Goal: Transaction & Acquisition: Purchase product/service

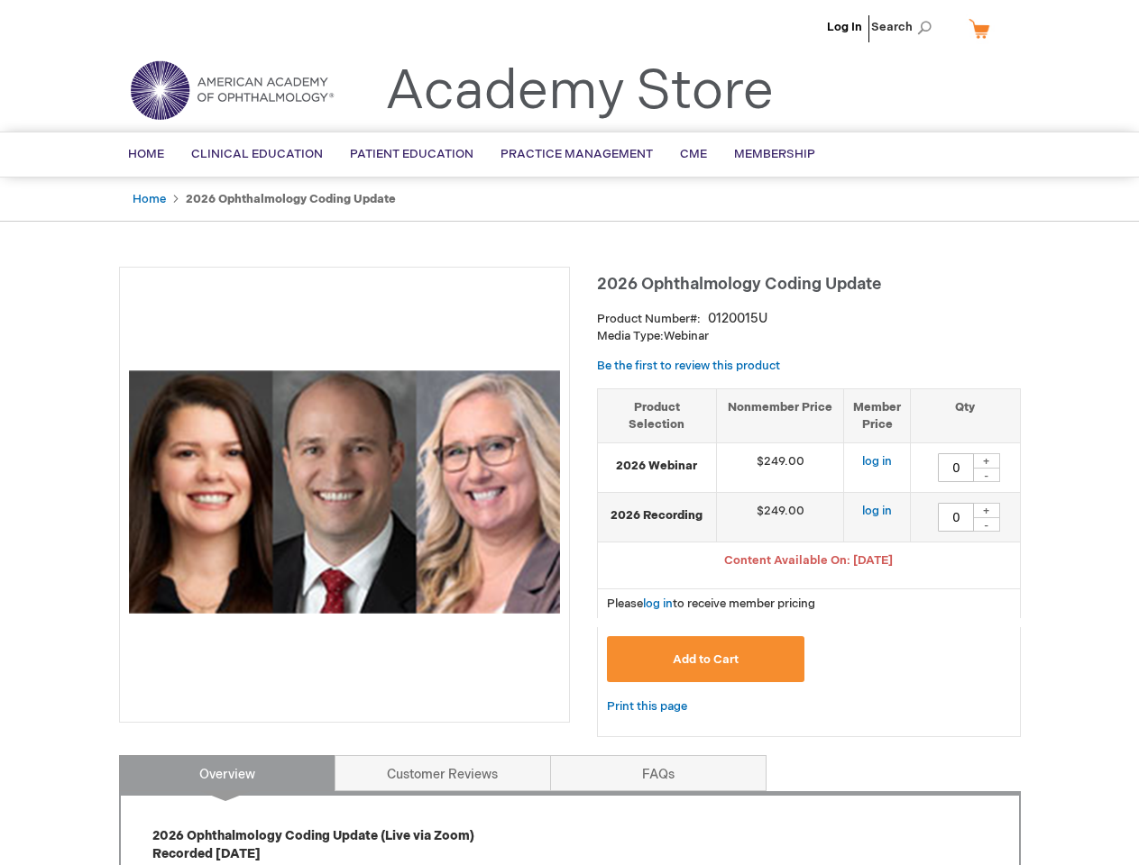
type input "0"
click at [569, 433] on div at bounding box center [344, 495] width 451 height 456
click at [906, 27] on span "Search" at bounding box center [905, 27] width 69 height 36
click at [809, 563] on span "Content Available On: [DATE]" at bounding box center [808, 561] width 169 height 14
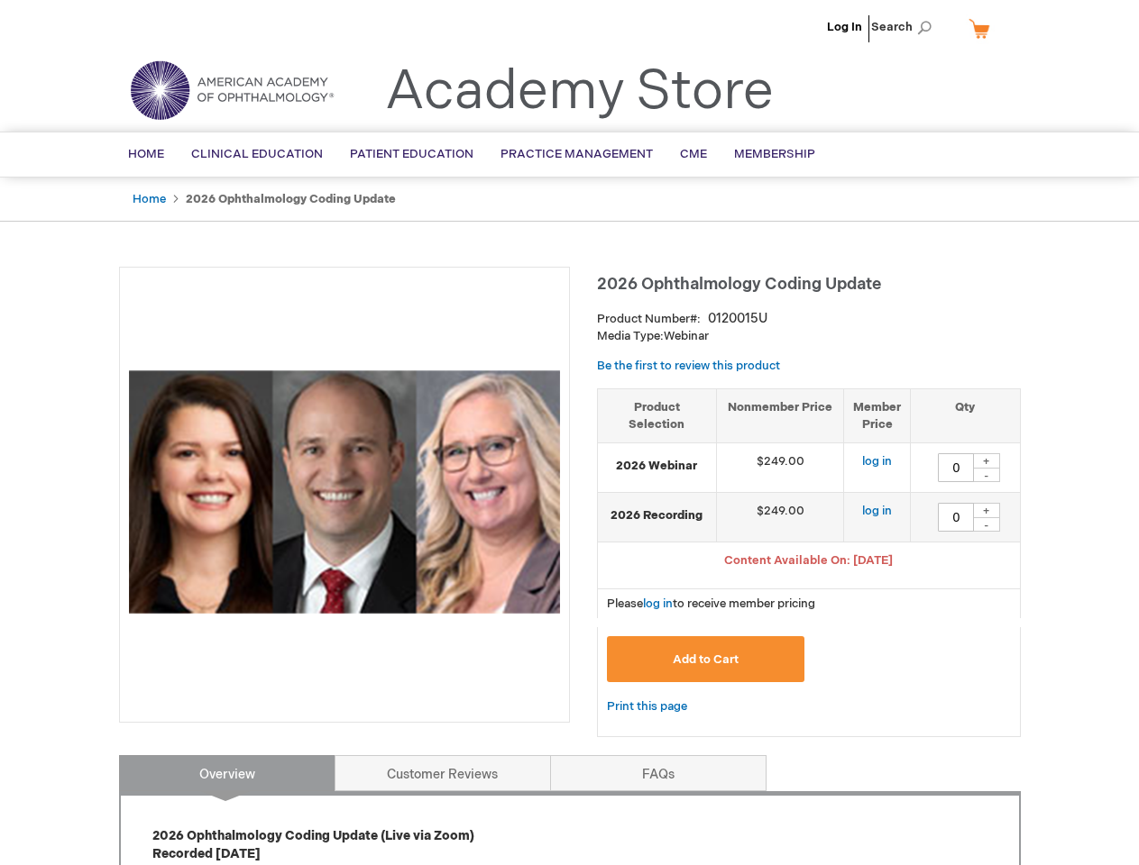
click at [986, 461] on div "+" at bounding box center [986, 460] width 27 height 15
click at [986, 475] on div "-" at bounding box center [986, 475] width 27 height 14
type input "0"
click at [986, 510] on div "+" at bounding box center [986, 510] width 27 height 15
click at [986, 525] on div "-" at bounding box center [986, 524] width 27 height 14
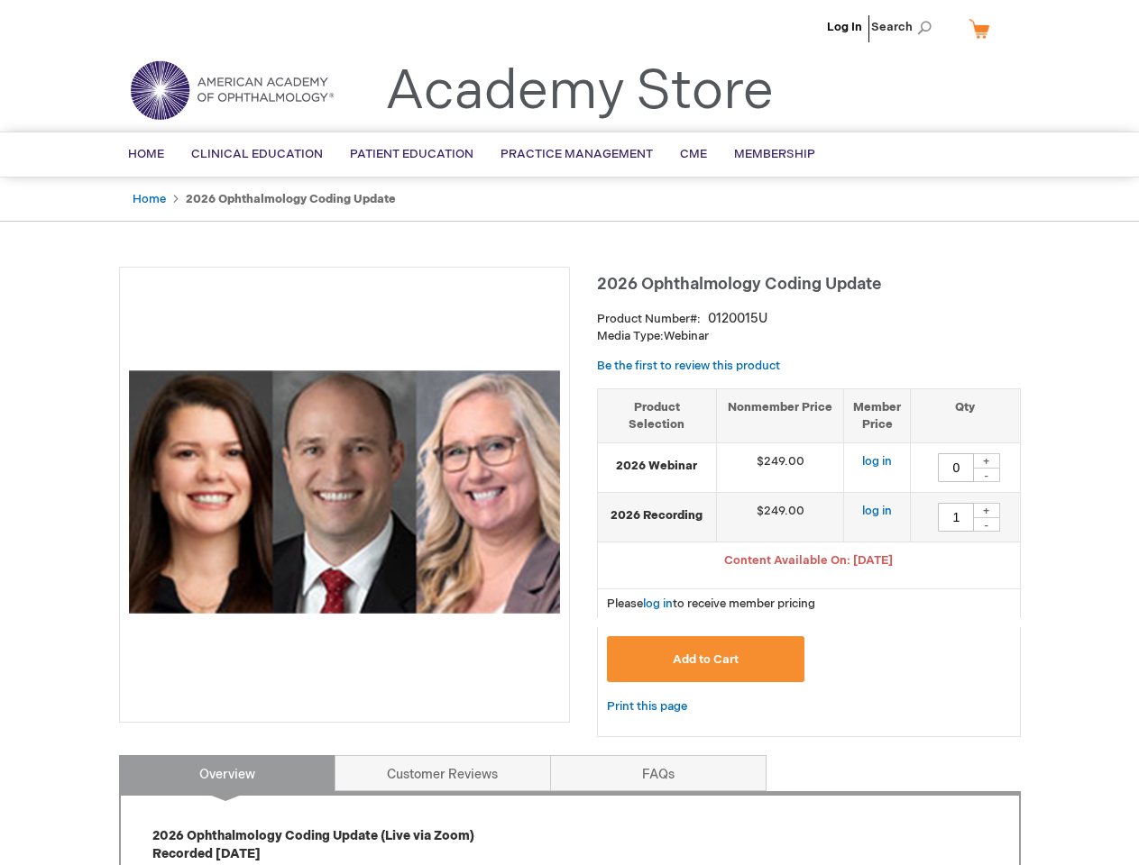
type input "0"
